Goal: Task Accomplishment & Management: Manage account settings

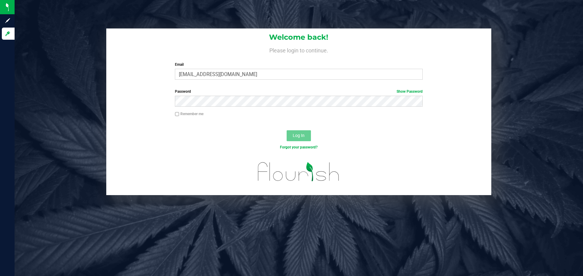
type input "[EMAIL_ADDRESS][DOMAIN_NAME]"
click at [287, 131] on button "Log In" at bounding box center [299, 136] width 24 height 11
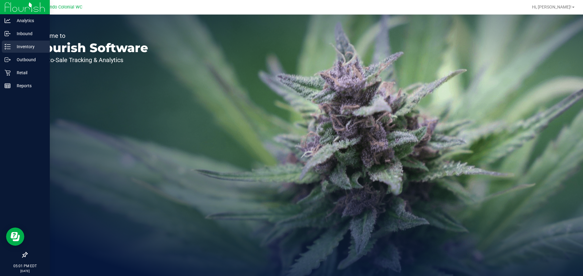
click at [9, 44] on icon at bounding box center [8, 47] width 6 height 6
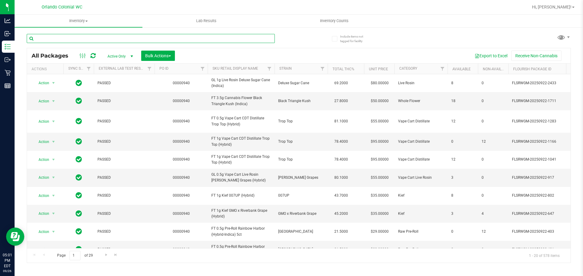
click at [88, 39] on input "text" at bounding box center [151, 38] width 248 height 9
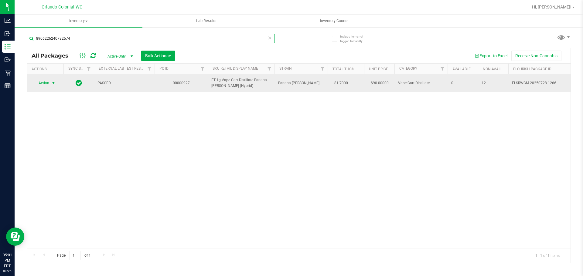
type input "8906226240782574"
click at [48, 82] on span "Action" at bounding box center [41, 83] width 16 height 8
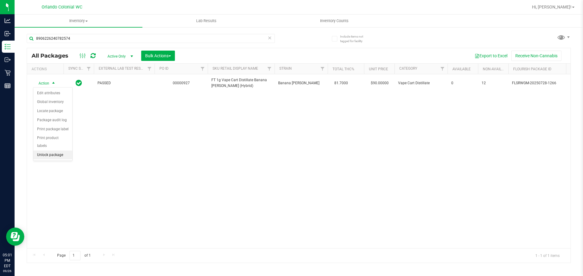
click at [44, 151] on li "Unlock package" at bounding box center [52, 155] width 39 height 9
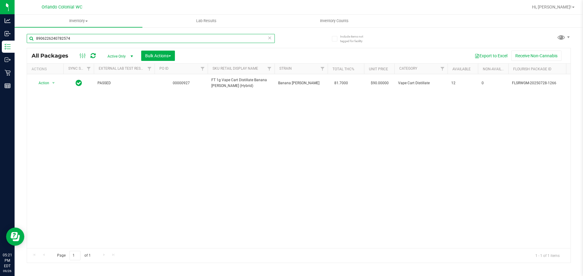
click at [80, 37] on input "8906226240782574" at bounding box center [151, 38] width 248 height 9
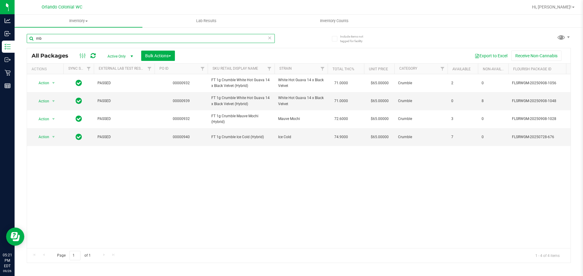
type input "m"
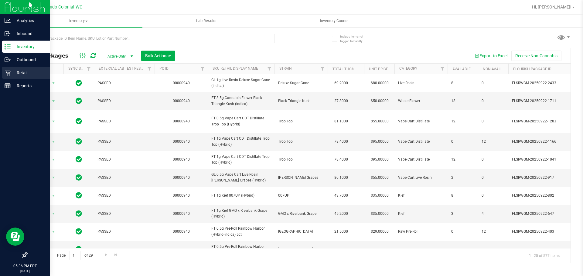
click at [6, 70] on div "Retail" at bounding box center [26, 73] width 48 height 12
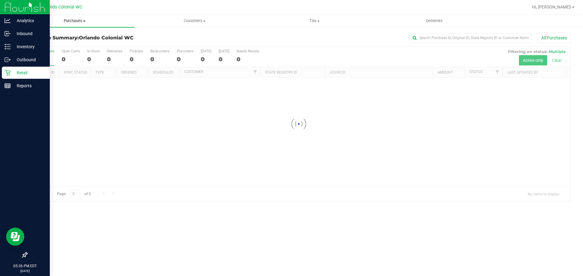
click at [74, 21] on span "Purchases" at bounding box center [75, 20] width 120 height 5
click at [36, 42] on span "Fulfillment" at bounding box center [34, 43] width 38 height 5
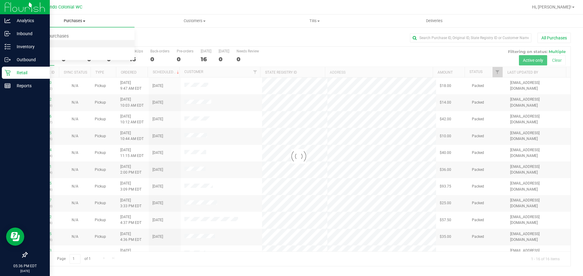
click at [33, 42] on span "Fulfillment" at bounding box center [34, 43] width 38 height 5
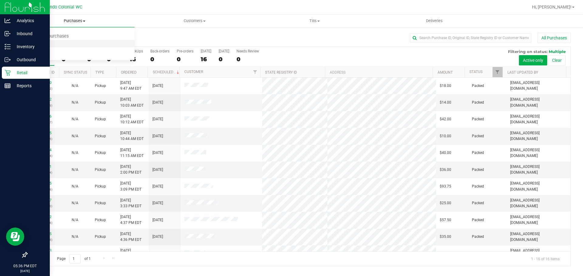
click at [34, 43] on span "Fulfillment" at bounding box center [34, 43] width 38 height 5
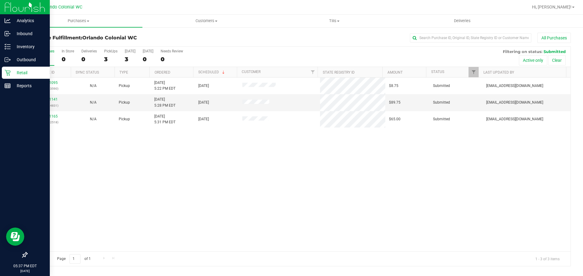
click at [52, 83] on link "12011095" at bounding box center [49, 83] width 17 height 4
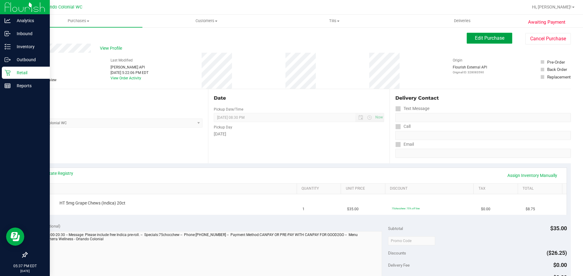
click at [481, 42] on button "Edit Purchase" at bounding box center [489, 38] width 46 height 11
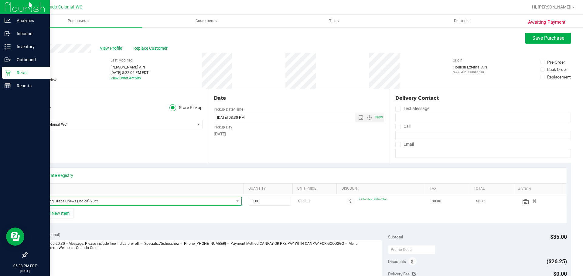
click at [48, 204] on span "HT 5mg Grape Chews (Indica) 20ct" at bounding box center [134, 201] width 198 height 8
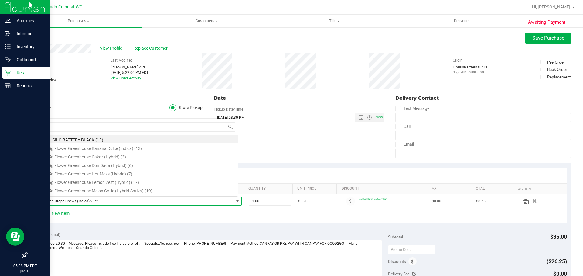
scroll to position [9, 201]
type input "zkr"
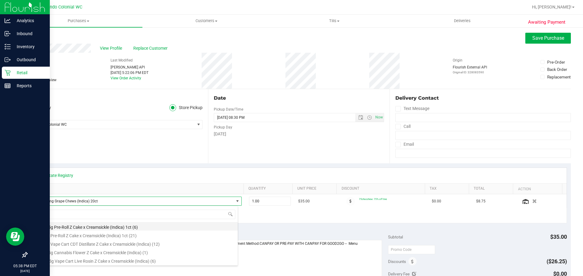
click at [145, 228] on li "FT 0.5g Pre-Roll Z Cake x Creamsickle (Indica) 1ct (6)" at bounding box center [136, 226] width 202 height 8
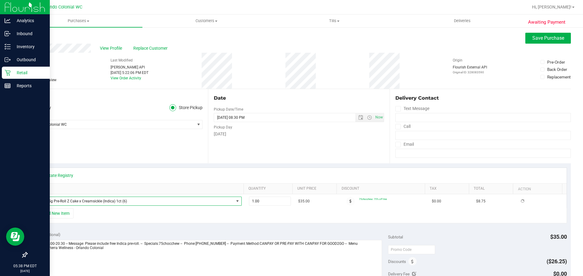
click at [200, 226] on div "View State Registry SKU Quantity Unit Price Discount Tax Total Action FT 0.5g P…" at bounding box center [299, 196] width 544 height 64
click at [127, 78] on link "View Order Activity" at bounding box center [125, 78] width 31 height 4
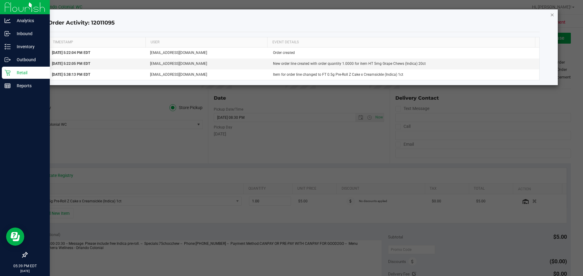
click at [553, 14] on icon "button" at bounding box center [552, 14] width 4 height 7
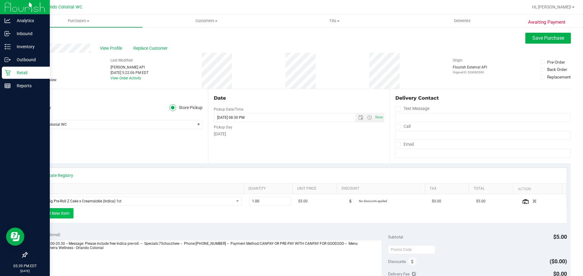
click at [63, 210] on button "+ Add New Item" at bounding box center [55, 214] width 38 height 10
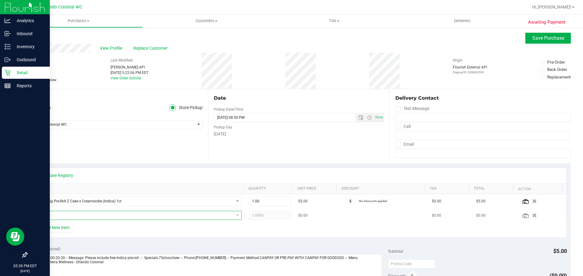
click at [128, 215] on span "NO DATA FOUND" at bounding box center [134, 216] width 198 height 8
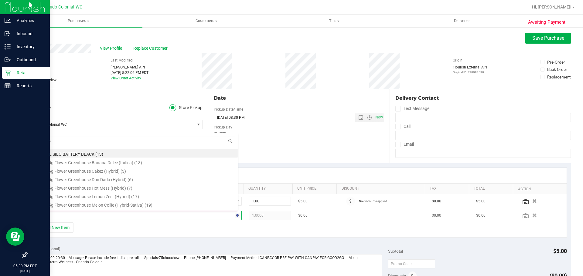
type input "grape"
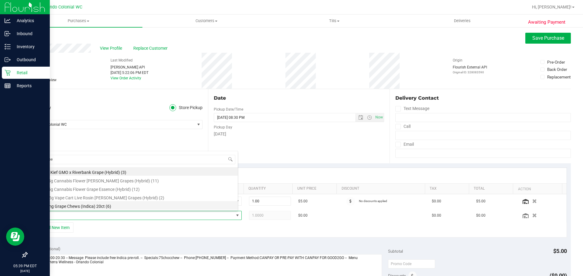
click at [144, 207] on li "HT 5mg Grape Chews (Indica) 20ct (6)" at bounding box center [136, 206] width 202 height 8
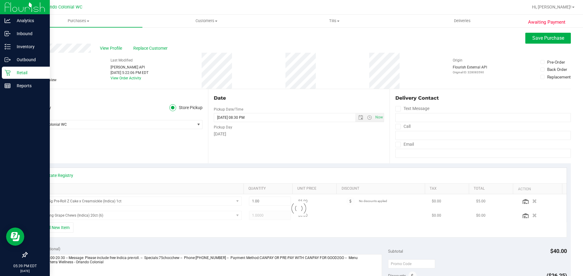
click at [145, 229] on div "+ Add New Item" at bounding box center [299, 230] width 536 height 15
click at [532, 39] on span "Save Purchase" at bounding box center [548, 38] width 32 height 6
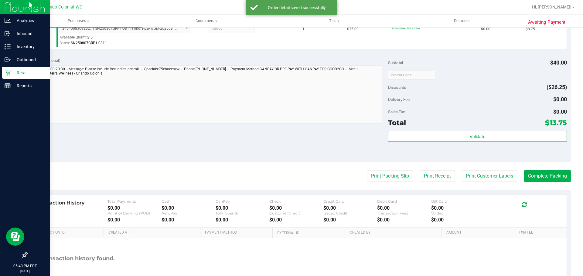
scroll to position [255, 0]
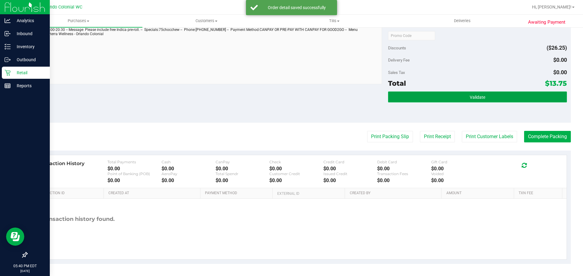
click at [460, 96] on button "Validate" at bounding box center [477, 97] width 178 height 11
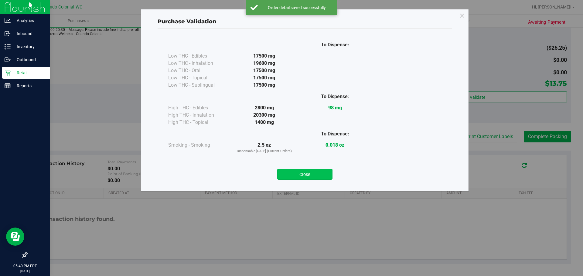
click at [313, 177] on button "Close" at bounding box center [304, 174] width 55 height 11
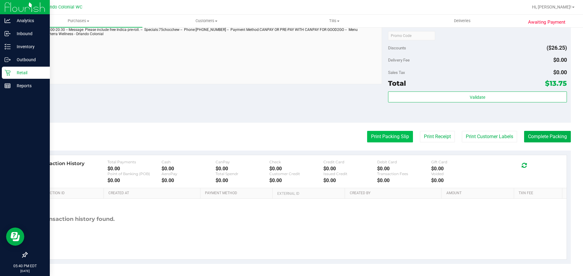
click at [385, 136] on button "Print Packing Slip" at bounding box center [390, 137] width 46 height 12
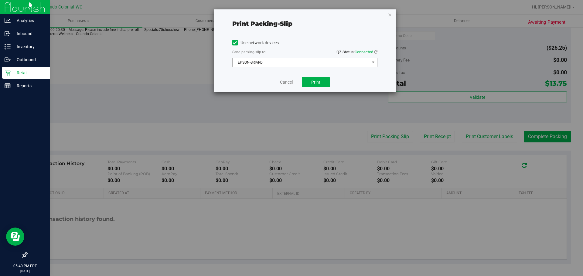
click at [293, 59] on span "EPSON-BRIARD" at bounding box center [300, 62] width 137 height 8
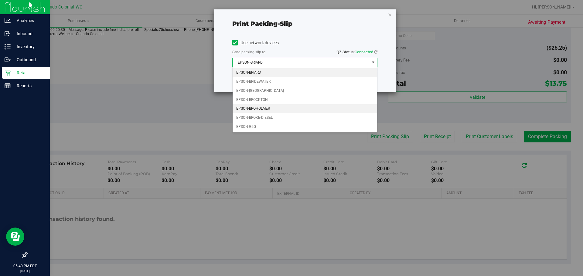
click at [273, 112] on li "EPSON-BROHOLMER" at bounding box center [304, 108] width 144 height 9
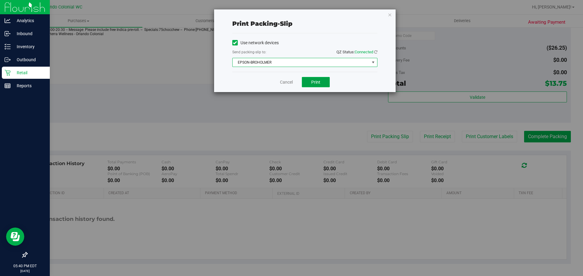
click at [326, 82] on button "Print" at bounding box center [316, 82] width 28 height 10
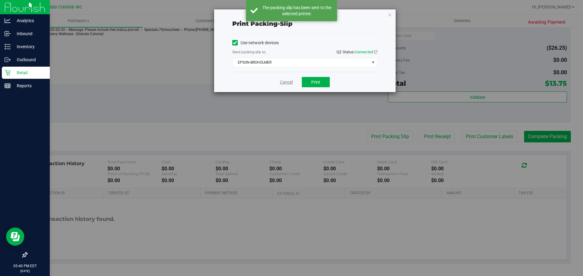
click at [281, 82] on link "Cancel" at bounding box center [286, 82] width 13 height 6
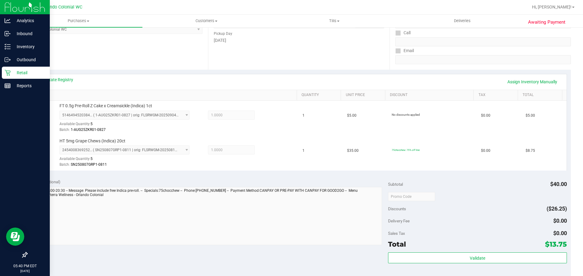
scroll to position [0, 0]
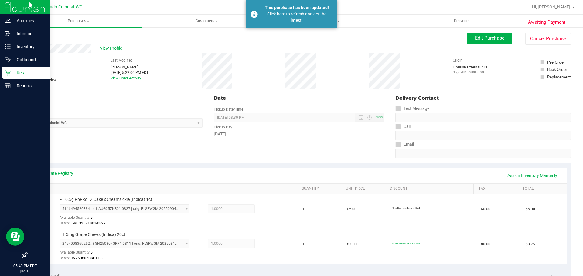
click at [274, 10] on div "This purchase has been updated!" at bounding box center [296, 8] width 71 height 6
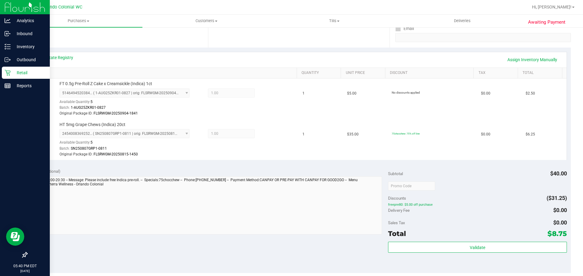
scroll to position [266, 0]
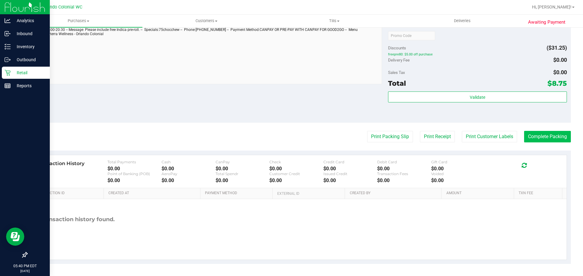
click at [549, 140] on button "Complete Packing" at bounding box center [547, 137] width 47 height 12
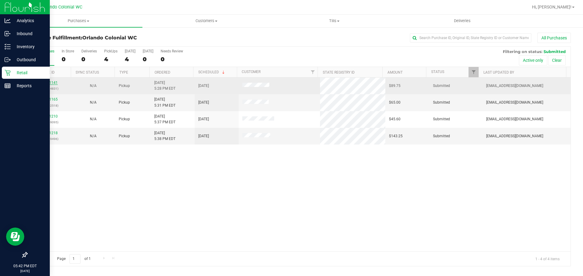
click at [48, 81] on link "12011141" at bounding box center [49, 83] width 17 height 4
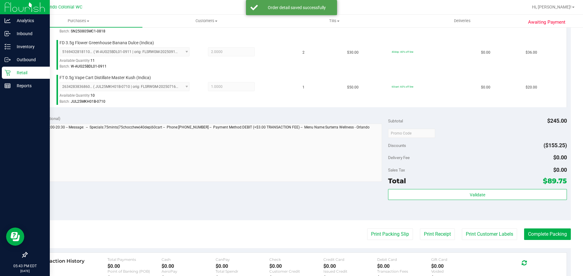
scroll to position [325, 0]
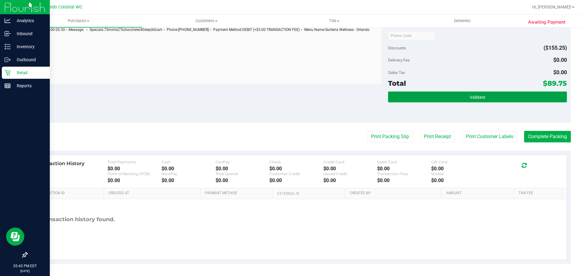
click at [440, 100] on button "Validate" at bounding box center [477, 97] width 178 height 11
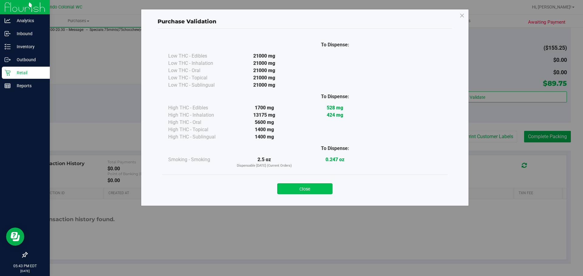
click at [321, 192] on button "Close" at bounding box center [304, 189] width 55 height 11
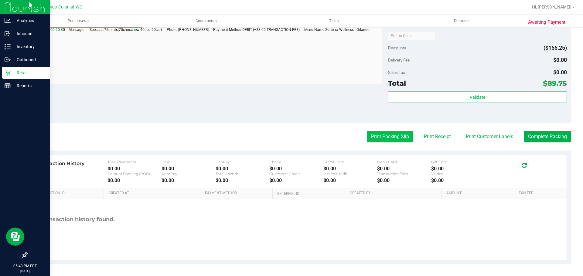
click at [378, 138] on button "Print Packing Slip" at bounding box center [390, 137] width 46 height 12
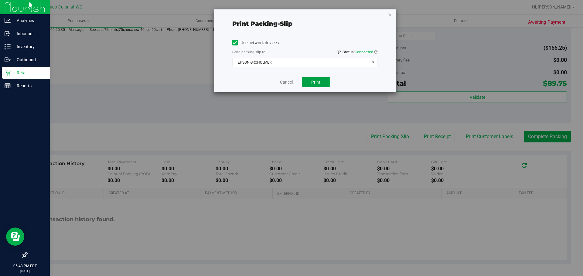
click at [321, 86] on button "Print" at bounding box center [316, 82] width 28 height 10
click at [287, 81] on link "Cancel" at bounding box center [286, 82] width 13 height 6
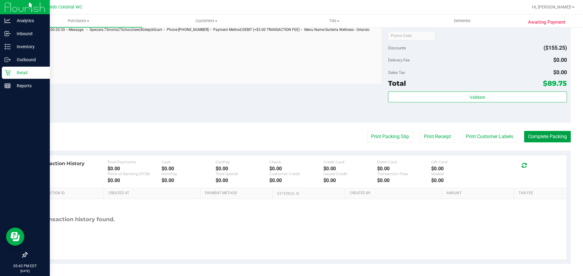
click at [550, 135] on button "Complete Packing" at bounding box center [547, 137] width 47 height 12
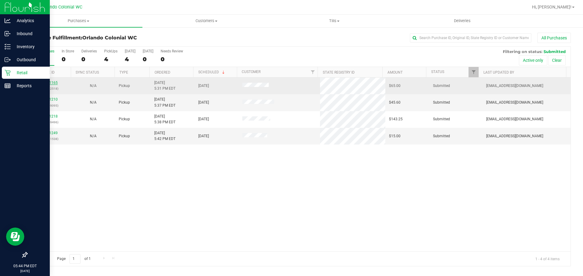
click at [48, 83] on link "12011165" at bounding box center [49, 83] width 17 height 4
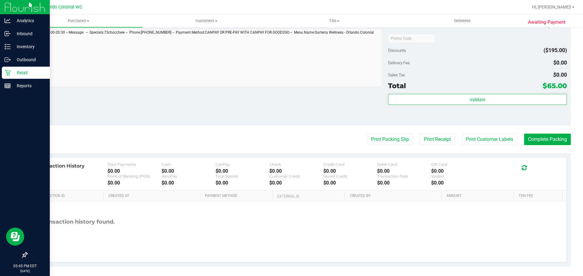
scroll to position [290, 0]
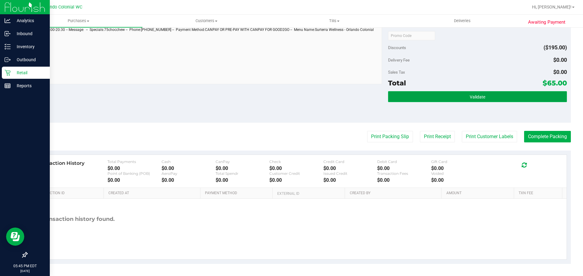
click at [489, 94] on button "Validate" at bounding box center [477, 96] width 178 height 11
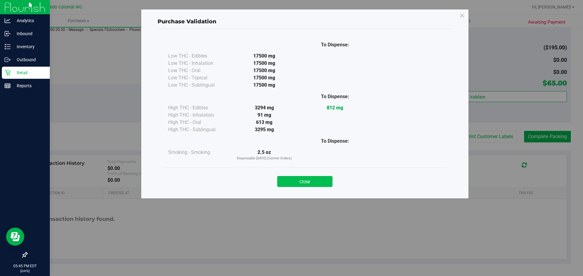
click at [318, 185] on button "Close" at bounding box center [304, 181] width 55 height 11
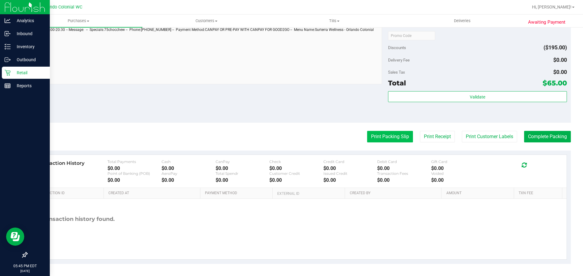
click at [391, 136] on button "Print Packing Slip" at bounding box center [390, 137] width 46 height 12
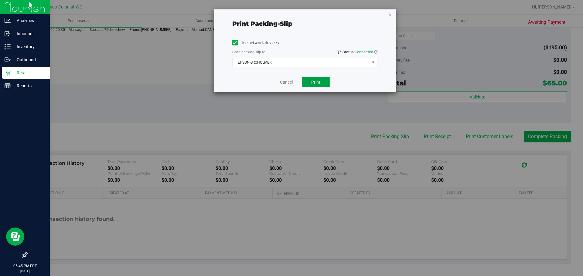
click at [320, 80] on button "Print" at bounding box center [316, 82] width 28 height 10
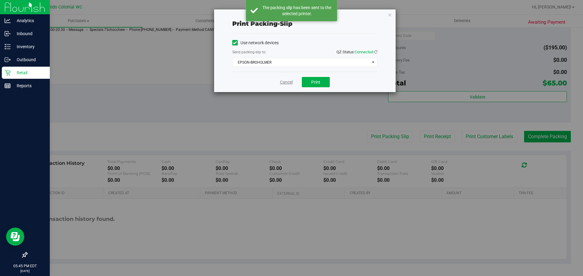
click at [288, 83] on link "Cancel" at bounding box center [286, 82] width 13 height 6
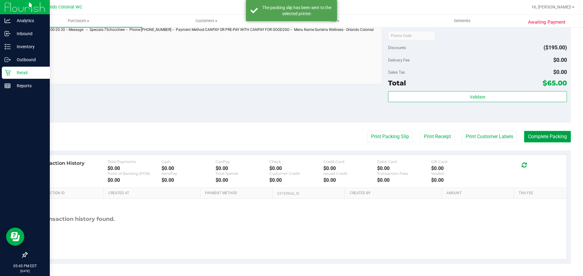
click at [548, 134] on button "Complete Packing" at bounding box center [547, 137] width 47 height 12
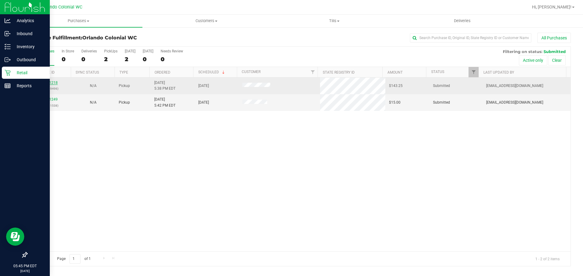
click at [46, 81] on link "12011218" at bounding box center [49, 83] width 17 height 4
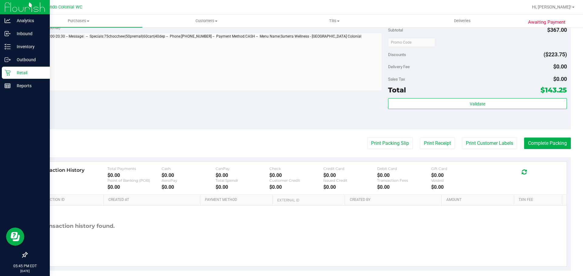
scroll to position [345, 0]
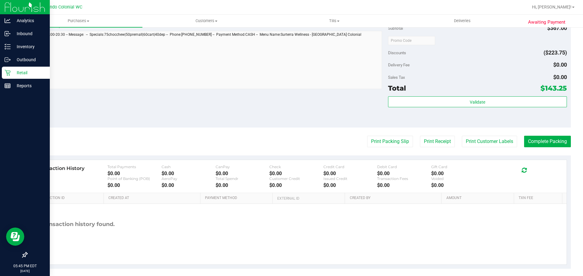
click at [386, 138] on button "Print Packing Slip" at bounding box center [390, 142] width 46 height 12
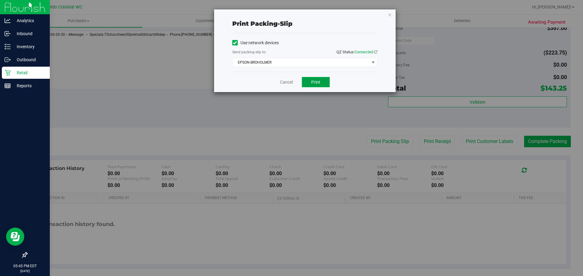
click at [314, 84] on span "Print" at bounding box center [315, 82] width 9 height 5
click at [288, 84] on link "Cancel" at bounding box center [286, 82] width 13 height 6
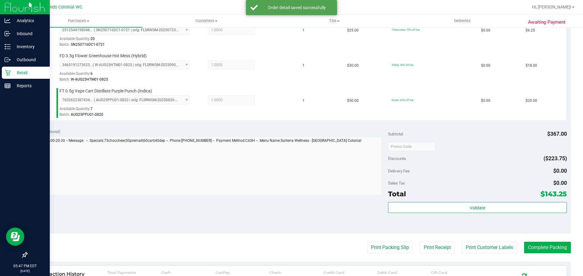
scroll to position [466, 0]
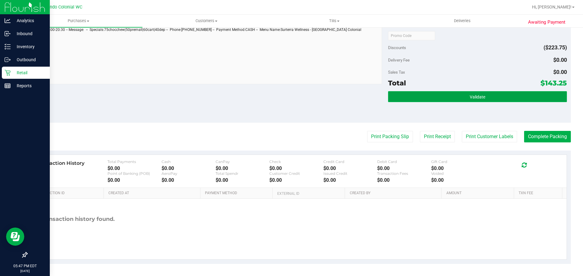
click at [471, 98] on span "Validate" at bounding box center [477, 97] width 15 height 5
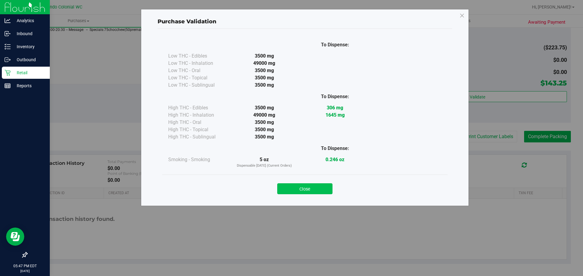
click at [318, 192] on button "Close" at bounding box center [304, 189] width 55 height 11
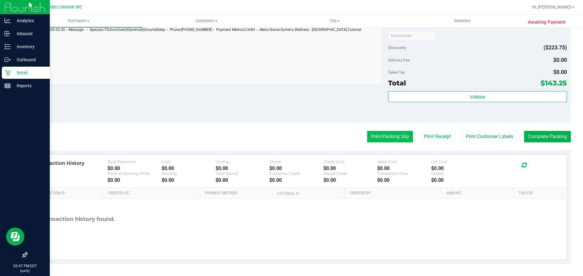
click at [379, 140] on button "Print Packing Slip" at bounding box center [390, 137] width 46 height 12
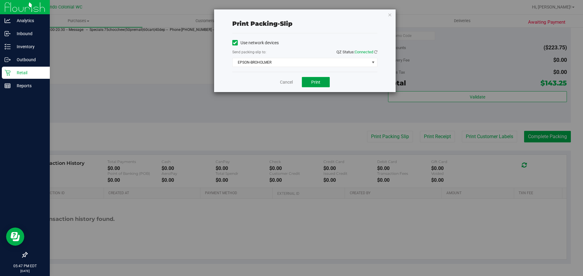
click at [324, 83] on button "Print" at bounding box center [316, 82] width 28 height 10
click at [282, 83] on link "Cancel" at bounding box center [286, 82] width 13 height 6
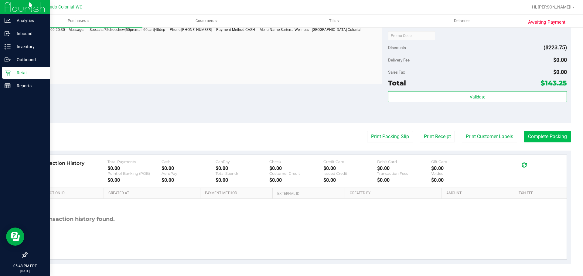
click at [550, 137] on button "Complete Packing" at bounding box center [547, 137] width 47 height 12
